Goal: Task Accomplishment & Management: Use online tool/utility

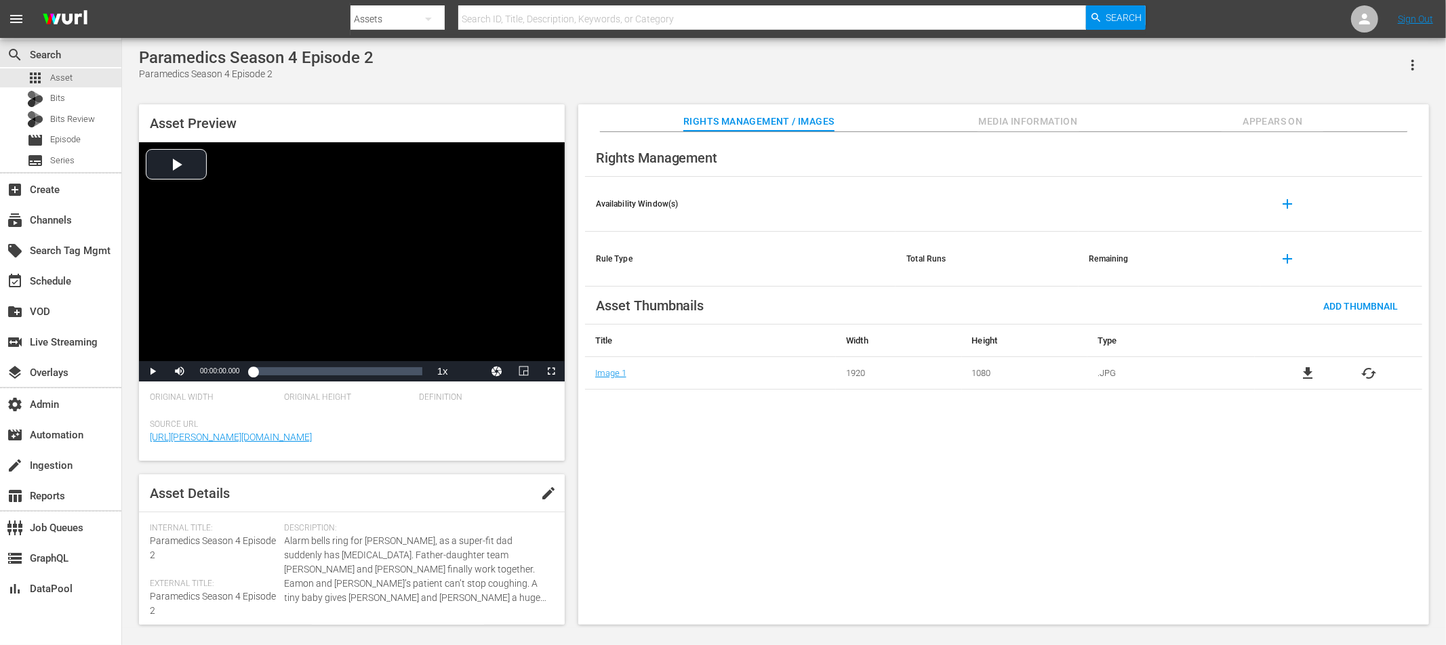
click at [1254, 117] on span "Appears On" at bounding box center [1273, 121] width 102 height 17
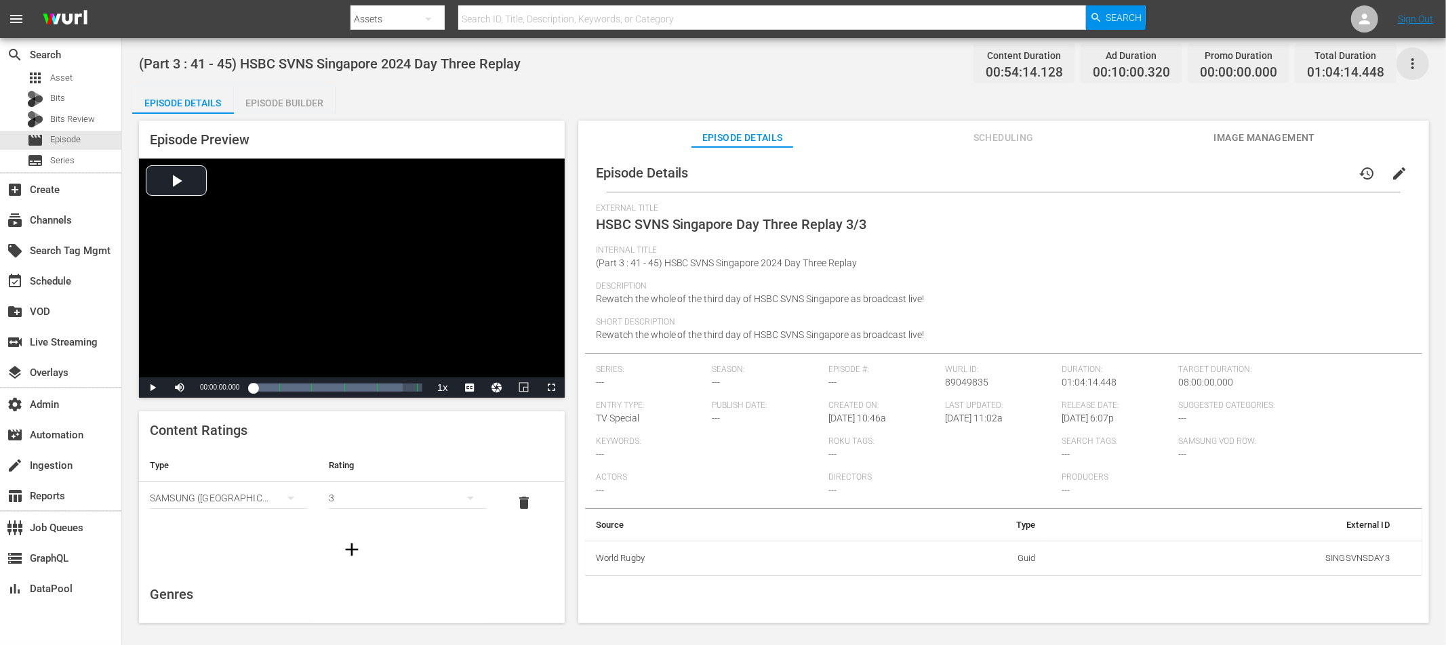
click at [1412, 61] on icon "button" at bounding box center [1413, 64] width 16 height 16
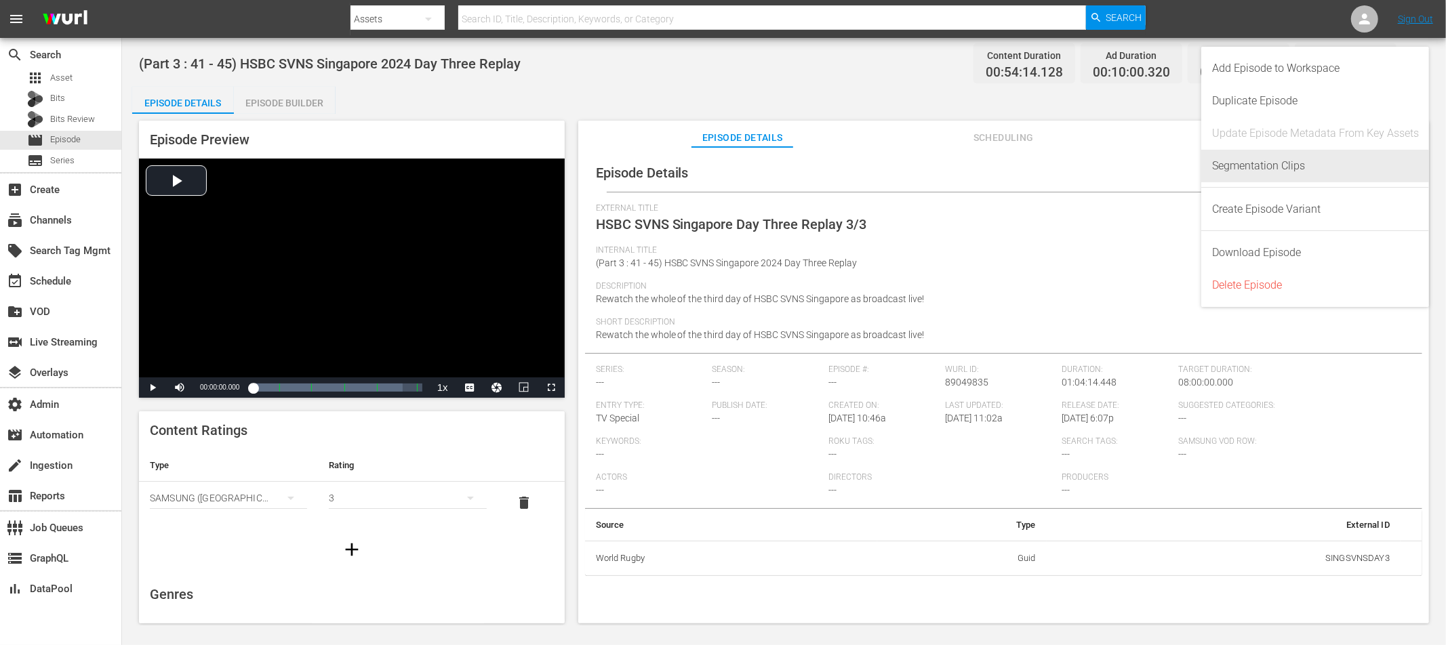
click at [1290, 163] on div "Segmentation Clips" at bounding box center [1315, 166] width 207 height 33
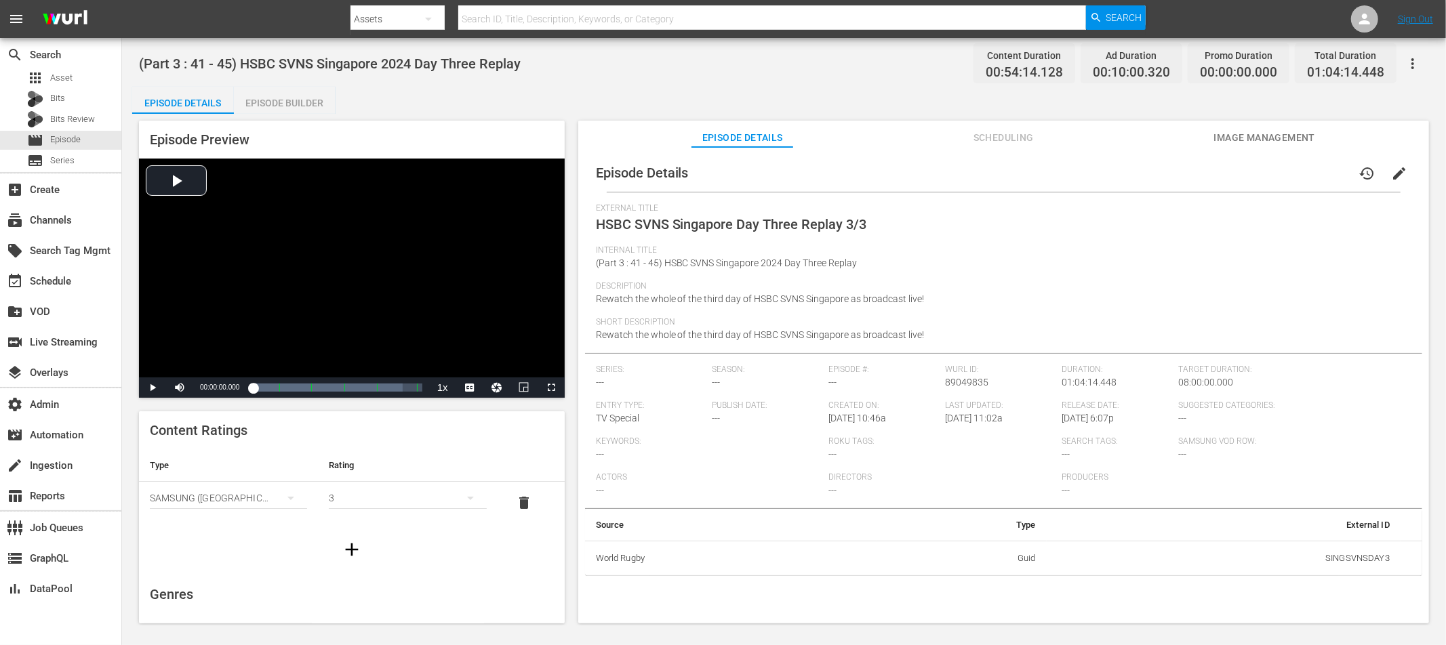
click at [289, 96] on div "Episode Builder" at bounding box center [285, 103] width 102 height 33
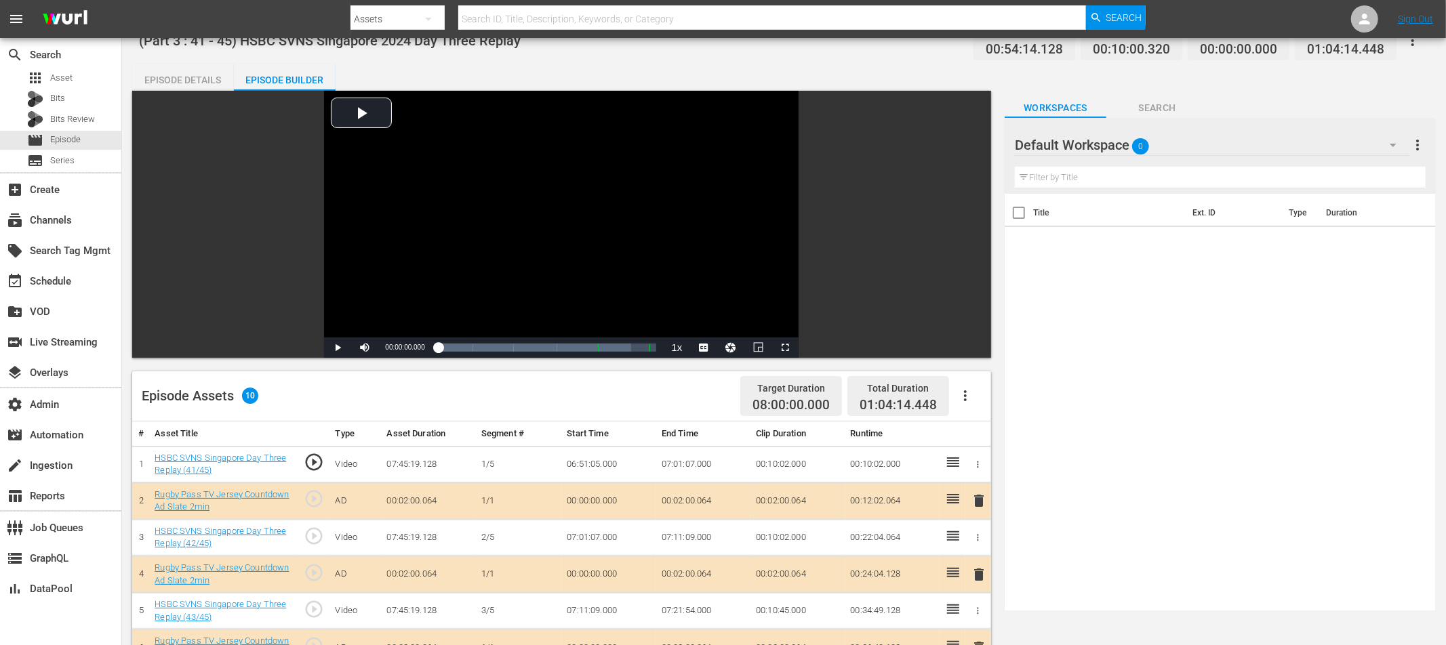
scroll to position [24, 0]
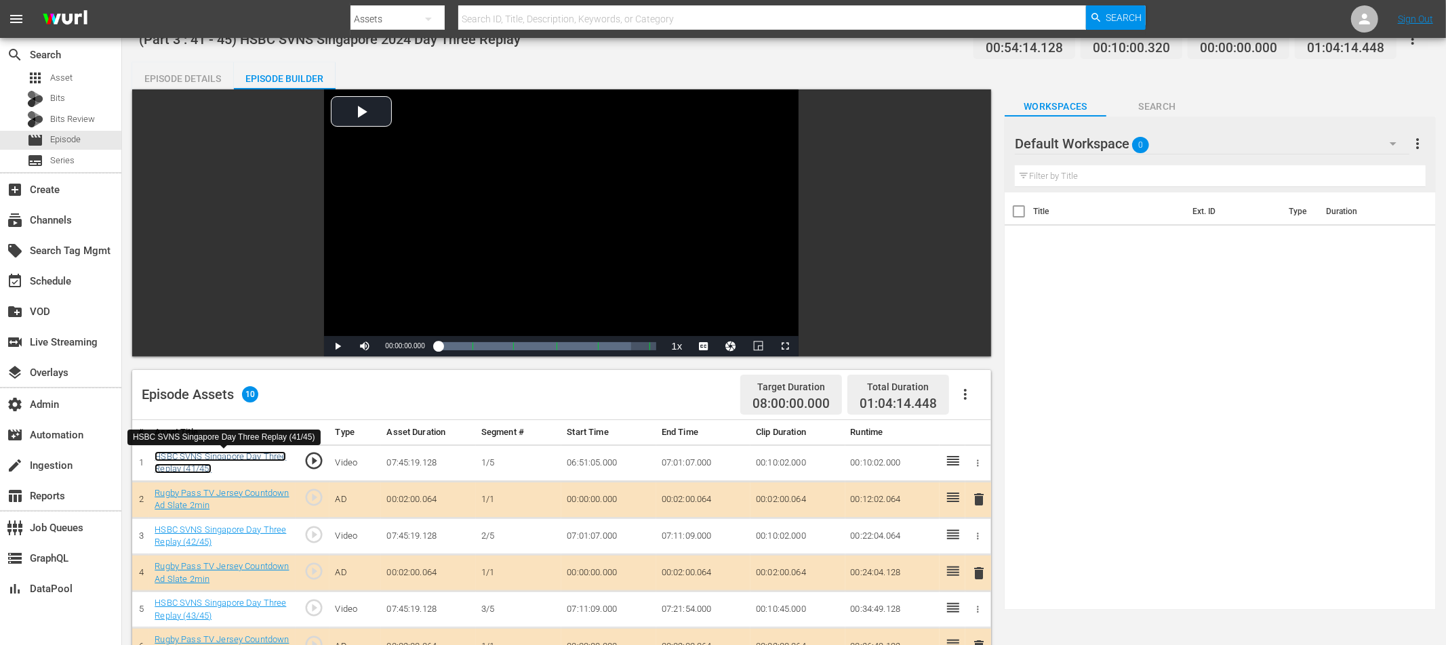
click at [212, 456] on link "HSBC SVNS Singapore Day Three Replay (41/45)" at bounding box center [221, 463] width 132 height 23
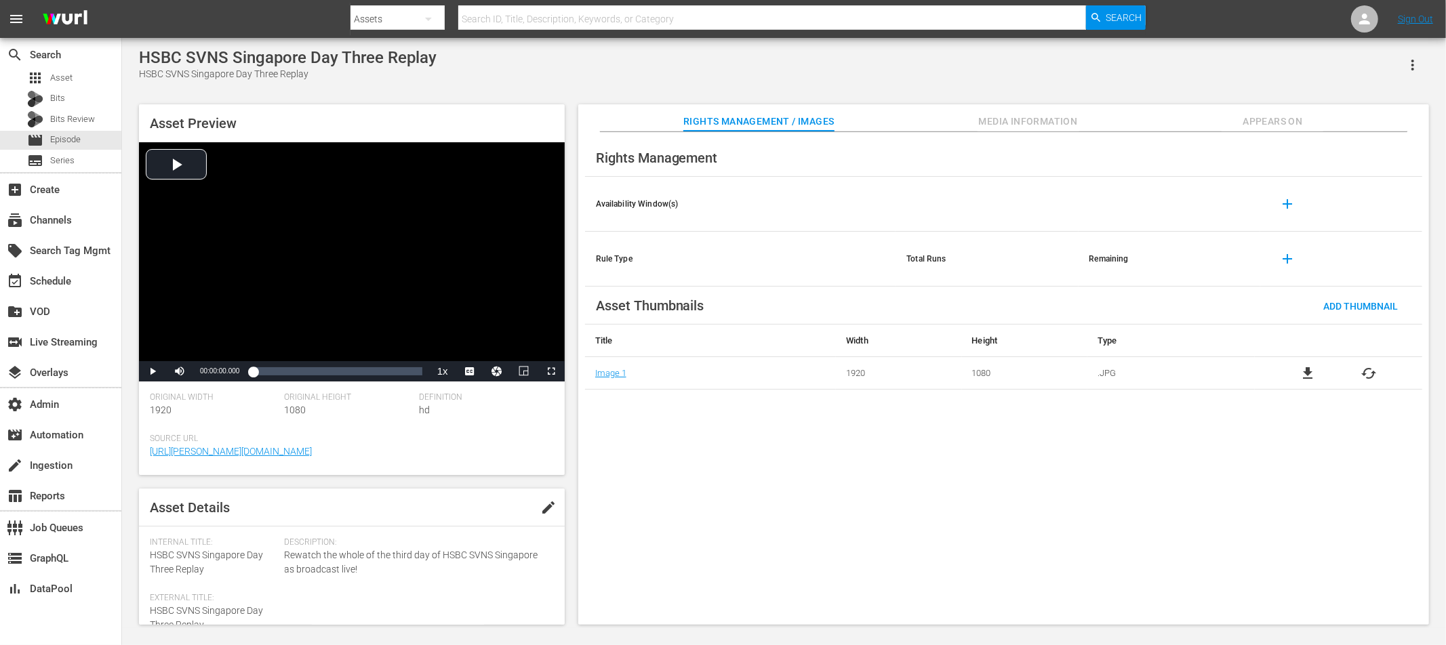
drag, startPoint x: 398, startPoint y: 83, endPoint x: 339, endPoint y: 12, distance: 93.0
click at [398, 83] on div "HSBC SVNS Singapore Day Three Replay HSBC SVNS Singapore Day Three Replay Asset…" at bounding box center [784, 333] width 1304 height 570
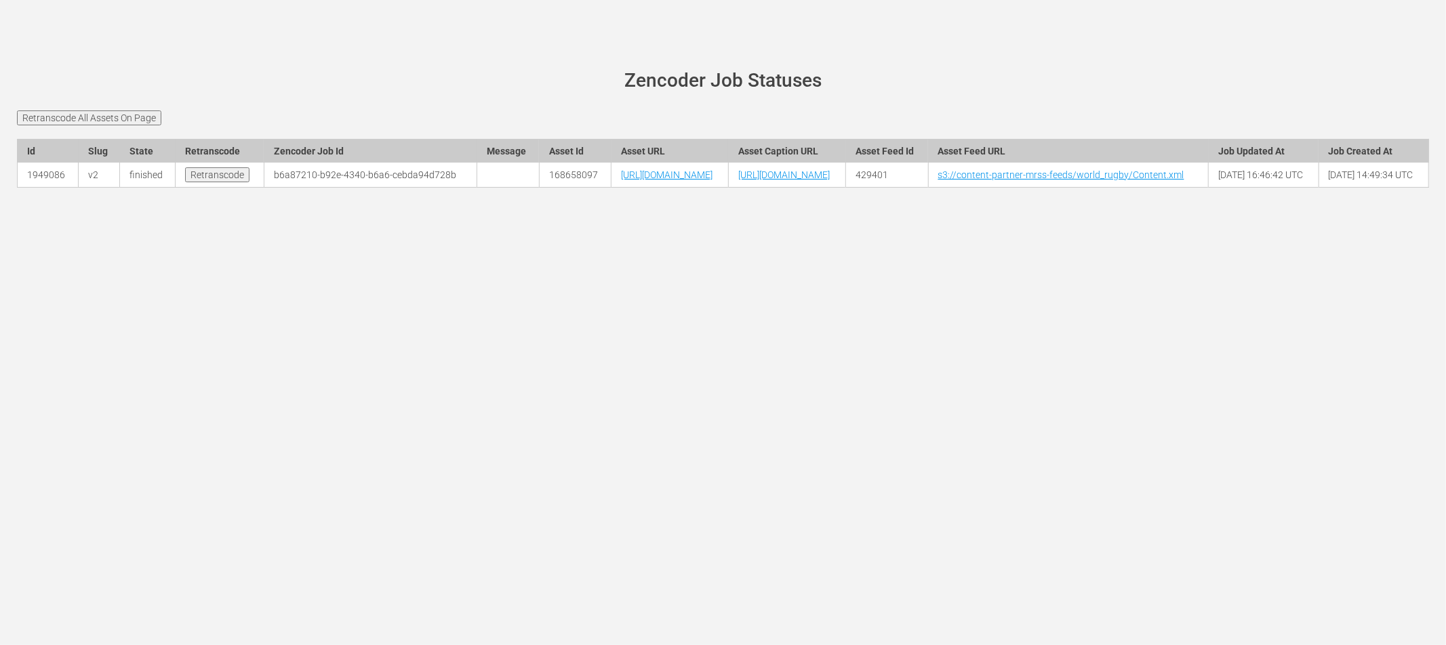
click at [113, 117] on input "Retranscode All Assets On Page" at bounding box center [89, 118] width 144 height 15
click at [283, 180] on link "3bcd7ccb-f476-4d29-9ca5-f3b5d39078df" at bounding box center [364, 175] width 176 height 11
